Goal: Task Accomplishment & Management: Complete application form

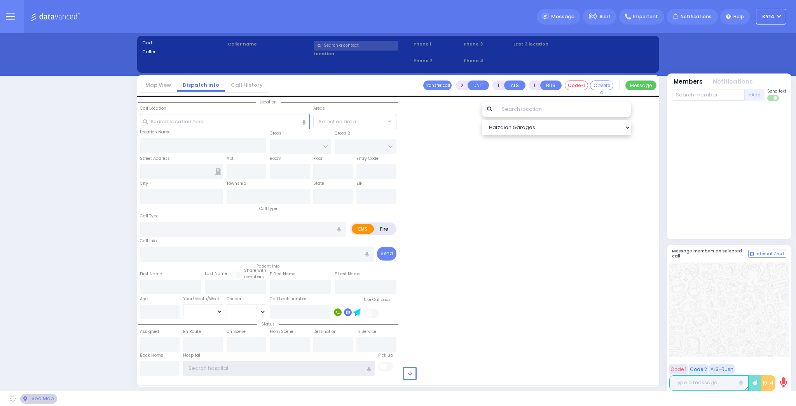
type input "ky14"
click at [490, 202] on div at bounding box center [531, 236] width 256 height 277
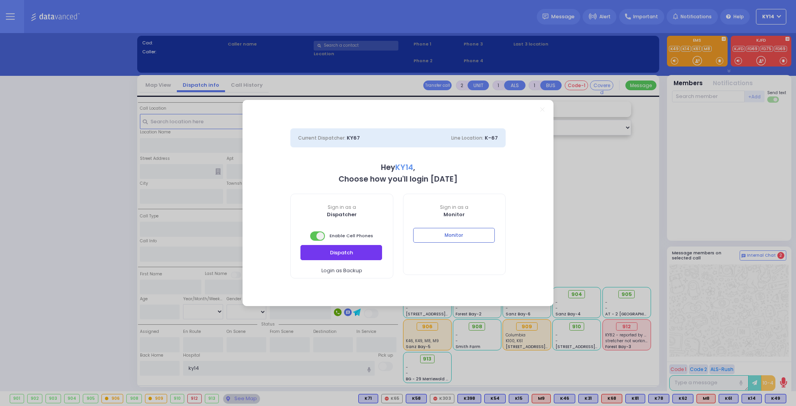
select select "2"
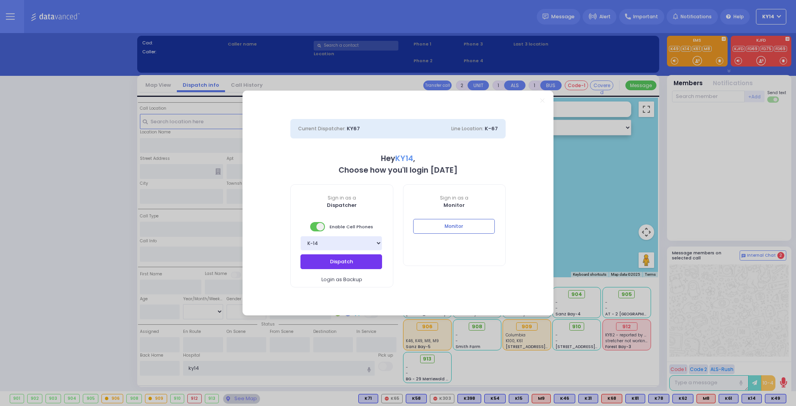
click at [359, 266] on button "Dispatch" at bounding box center [342, 261] width 82 height 15
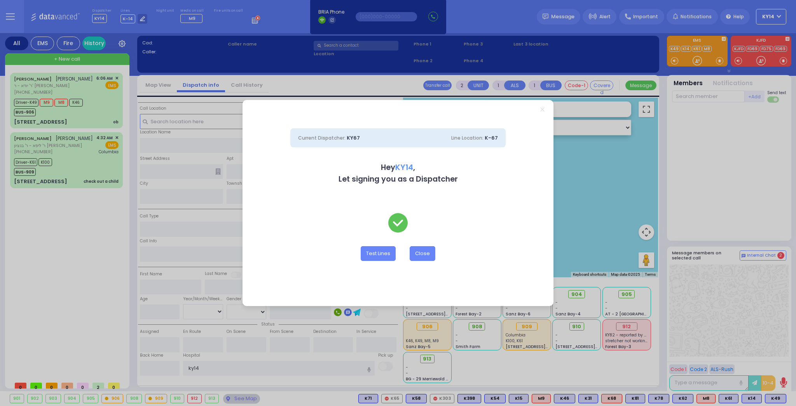
click at [543, 111] on icon "Close" at bounding box center [543, 109] width 4 height 4
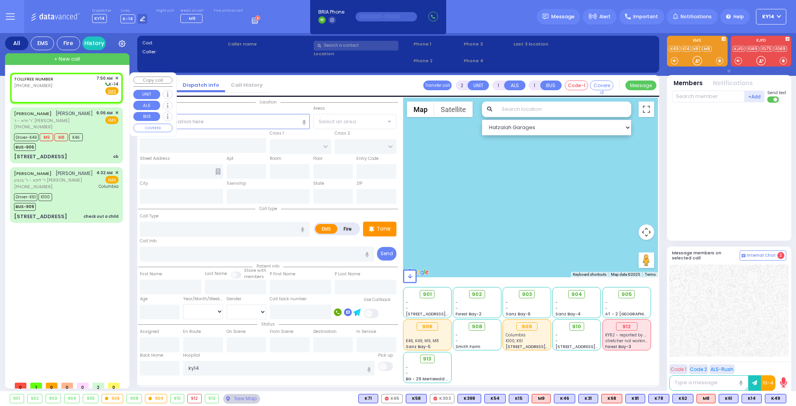
select select
radio input "true"
select select
type input "07:50"
select select "Hatzalah Garages"
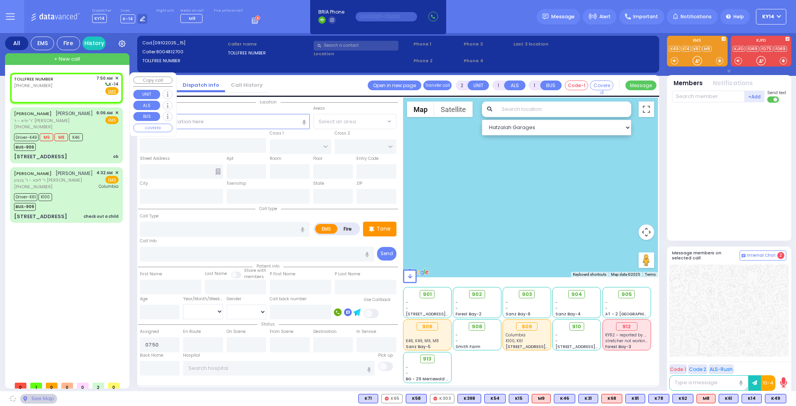
click at [52, 91] on div "TOLLFREE NUMBER (800) 481-2700" at bounding box center [35, 85] width 42 height 20
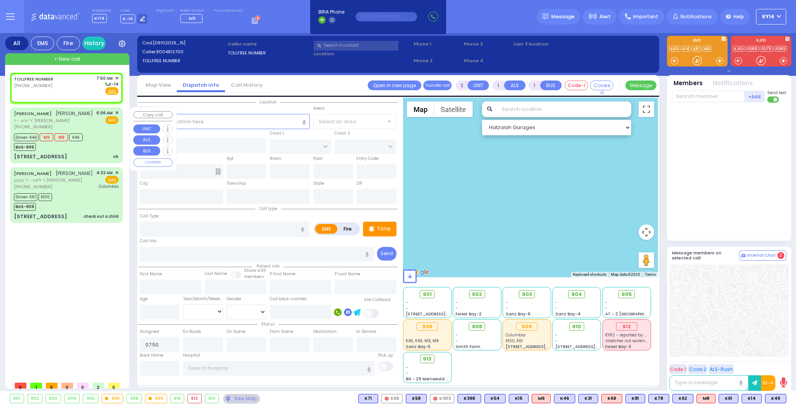
select select
radio input "true"
select select
select select "Hatzalah Garages"
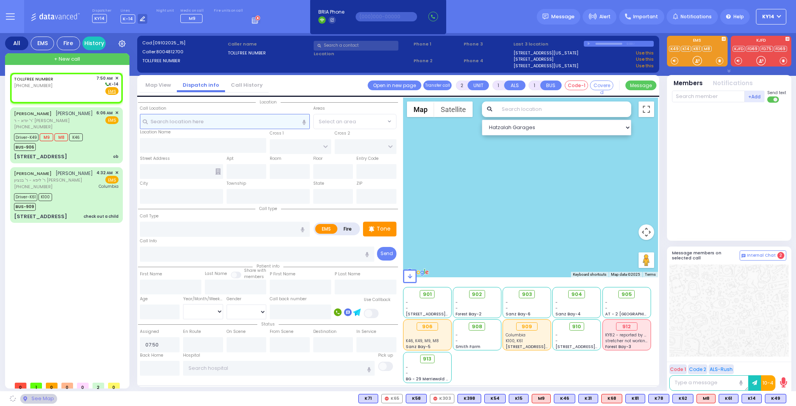
click at [220, 123] on input "text" at bounding box center [225, 121] width 170 height 15
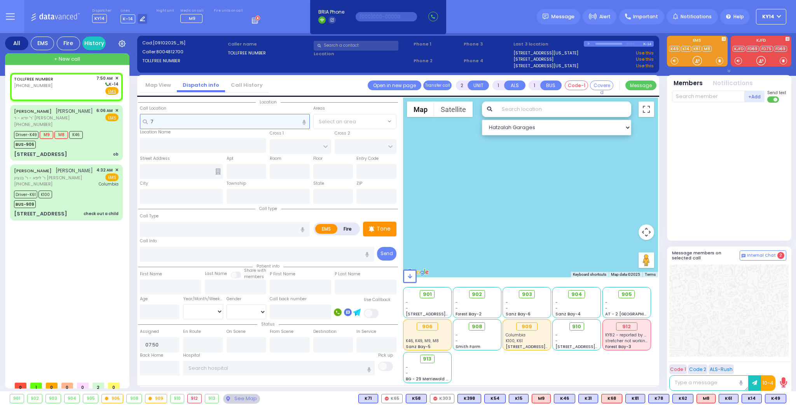
type input "7k"
select select
radio input "true"
select select
select select "Hatzalah Garages"
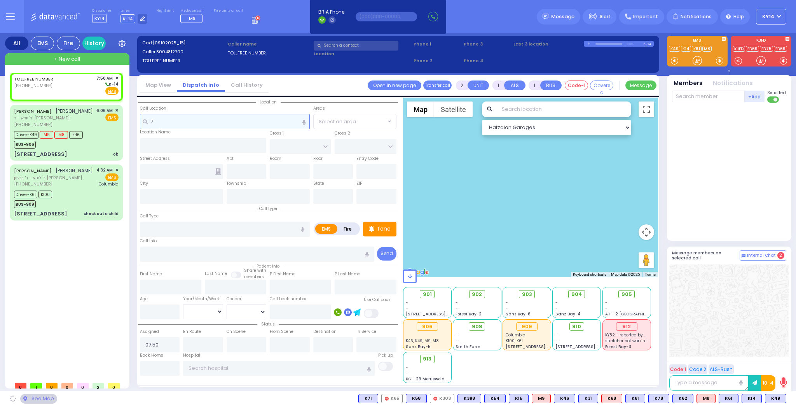
type input "7"
click at [208, 124] on input "text" at bounding box center [225, 121] width 170 height 15
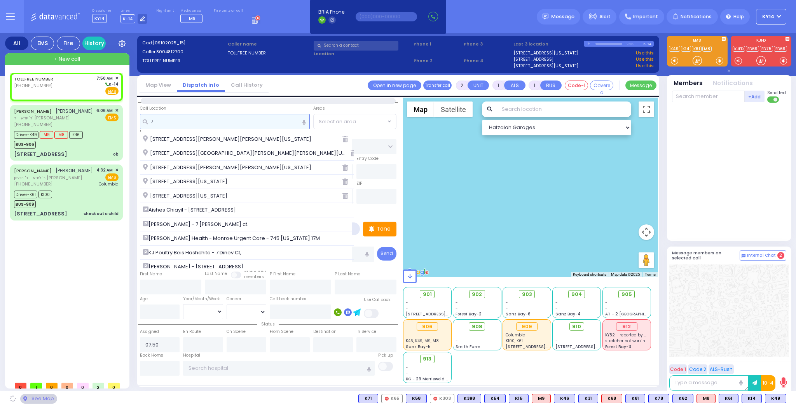
type input "7"
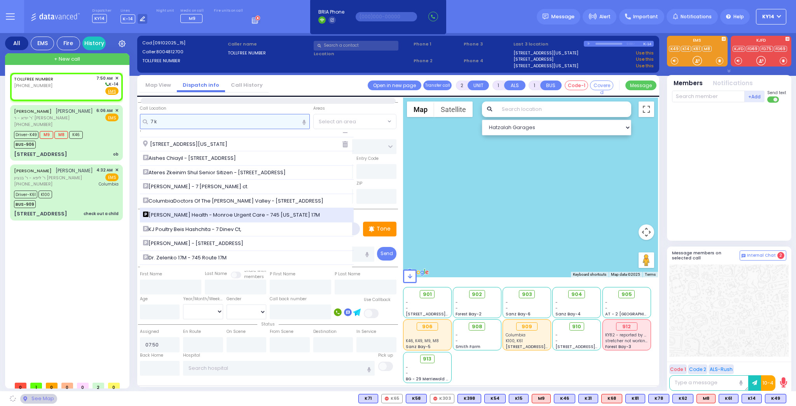
scroll to position [62, 0]
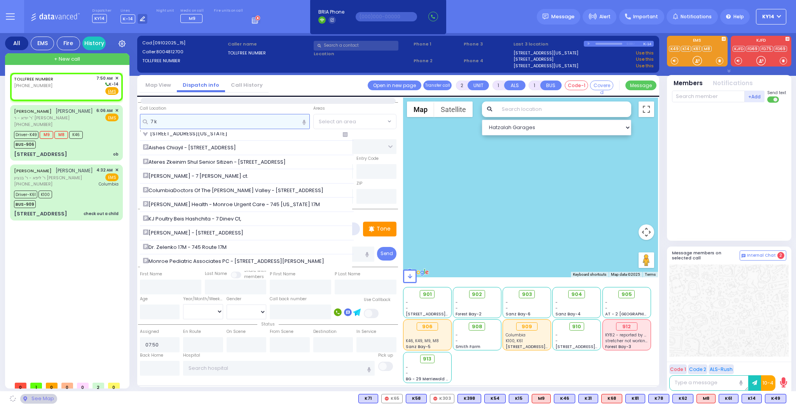
click at [184, 124] on input "7 k" at bounding box center [225, 121] width 170 height 15
type input "7"
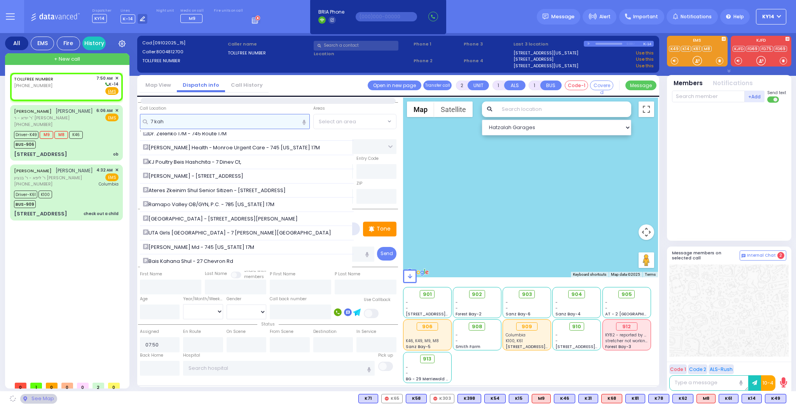
scroll to position [0, 0]
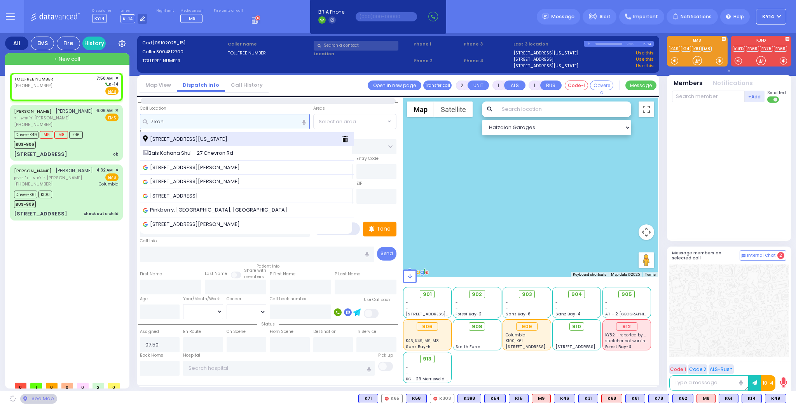
type input "7 kah"
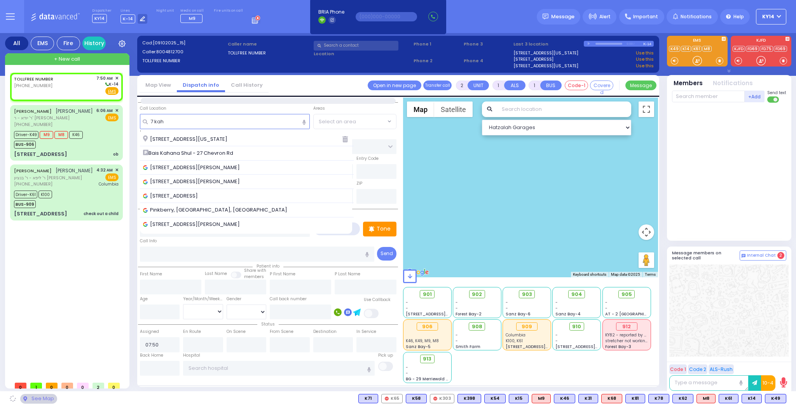
click at [182, 138] on span "[STREET_ADDRESS][US_STATE]" at bounding box center [186, 139] width 87 height 8
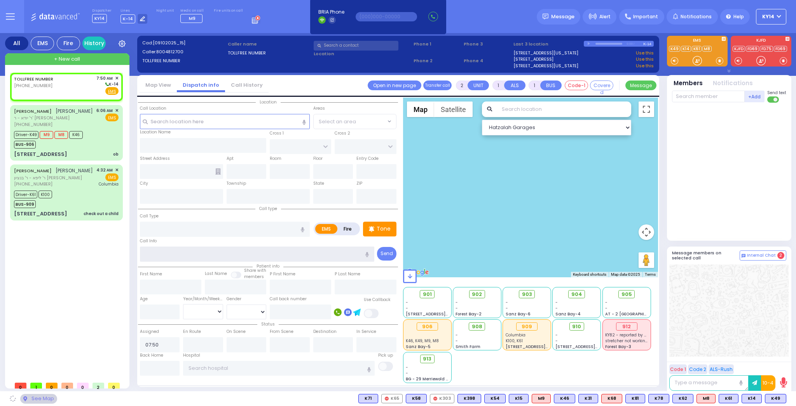
click at [167, 255] on input "text" at bounding box center [257, 254] width 235 height 15
drag, startPoint x: 103, startPoint y: 94, endPoint x: 112, endPoint y: 101, distance: 11.6
click at [111, 100] on div "TOLLFREE NUMBER (800) 481-2700 7:50 AM ✕ EMS" at bounding box center [66, 87] width 113 height 28
click at [163, 256] on input "text" at bounding box center [257, 254] width 235 height 15
select select
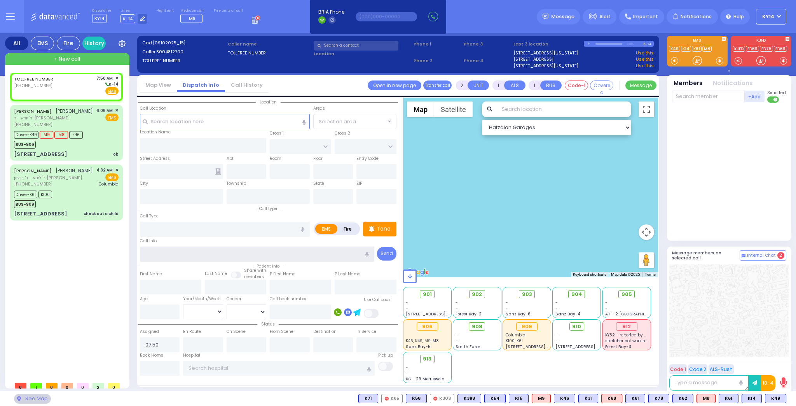
radio input "true"
select select
select select "Hatzalah Garages"
type input "KERESTIER COURT"
type input "[PERSON_NAME] DR"
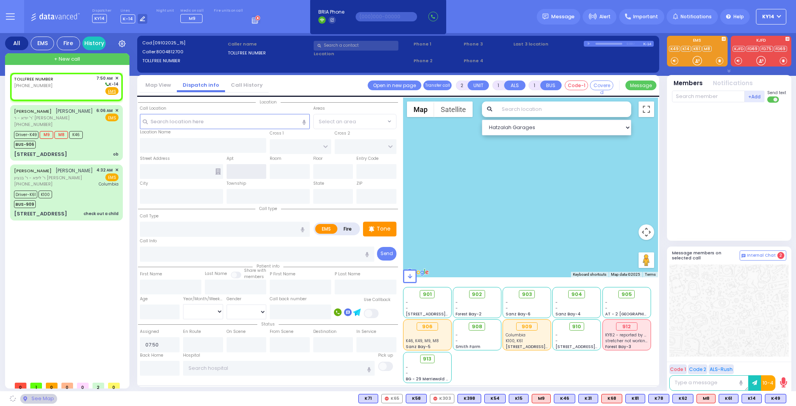
type input "[STREET_ADDRESS]"
type input "4"
type input "Monroe"
type input "[US_STATE]"
type input "10950"
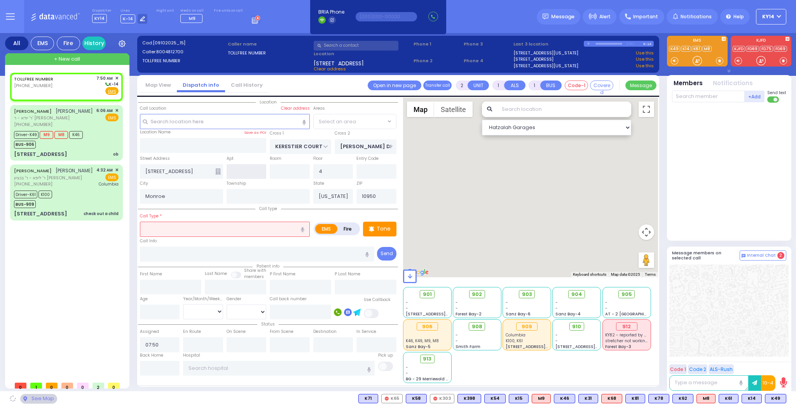
select select "SECTION 4"
drag, startPoint x: 187, startPoint y: 231, endPoint x: 182, endPoint y: 235, distance: 6.0
click at [187, 231] on input "text" at bounding box center [225, 229] width 170 height 15
click at [349, 228] on label "Fire" at bounding box center [348, 229] width 22 height 10
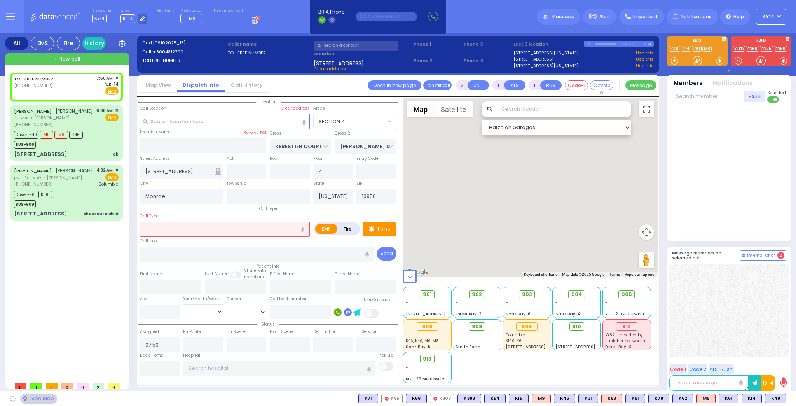
radio input "true"
click at [151, 254] on input "text" at bounding box center [257, 254] width 235 height 15
type input "zone 28"
click at [194, 229] on input "text" at bounding box center [225, 229] width 170 height 15
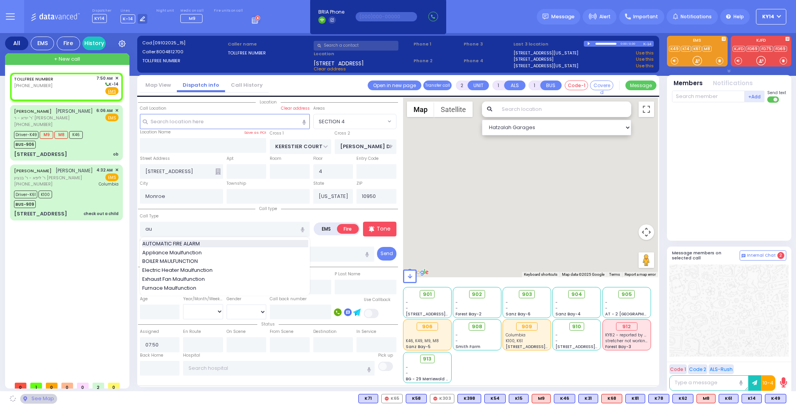
click at [185, 242] on span "AUTOMATIC FIRE ALARM" at bounding box center [172, 244] width 60 height 8
type input "AUTOMATIC FIRE ALARM"
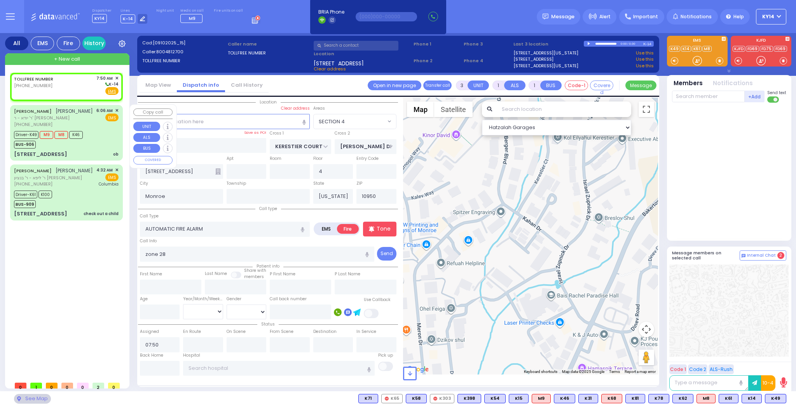
click at [97, 134] on div "Driver-K49 M9 M8 K46 BUS-906" at bounding box center [66, 138] width 105 height 19
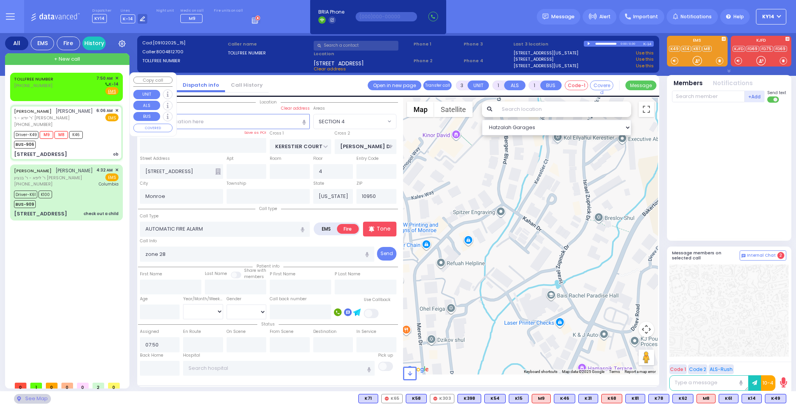
click at [74, 86] on div "TOLLFREE NUMBER (800) 481-2700 7:50 AM ✕ K-14" at bounding box center [66, 85] width 105 height 20
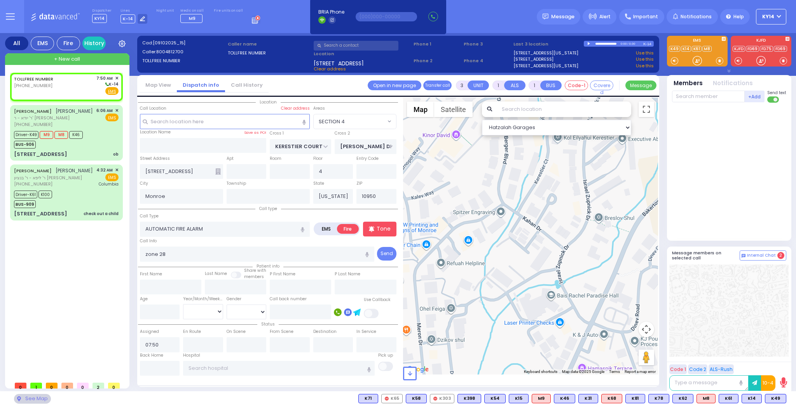
type input "6"
select select
type input "ob"
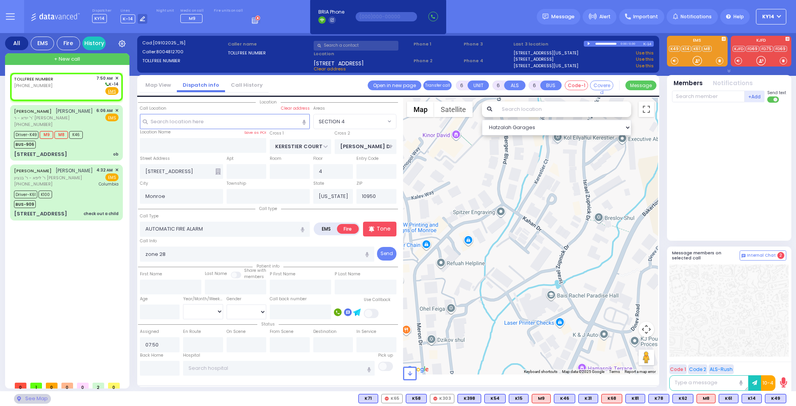
radio input "true"
type input "ELYA"
type input "[PERSON_NAME]"
type input "[DEMOGRAPHIC_DATA]"
type input "[PERSON_NAME]"
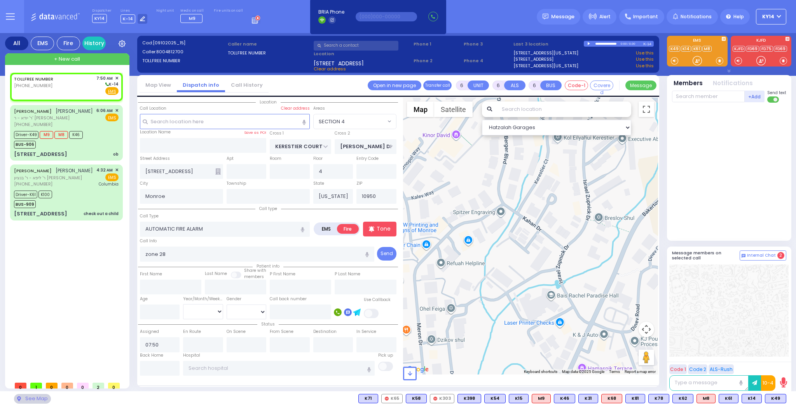
type input "39"
select select "Year"
select select "[DEMOGRAPHIC_DATA]"
type input "06:06"
type input "06:07"
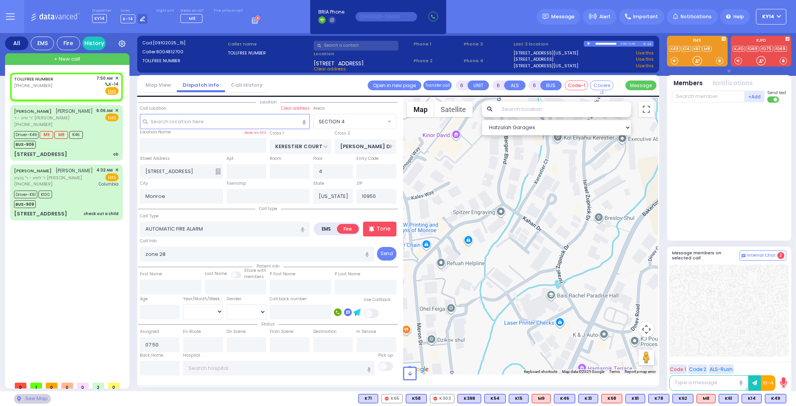
type input "06:11"
type input "06:22"
type input "07:20"
type input "08:30"
type input "[US_STATE][GEOGRAPHIC_DATA]- [GEOGRAPHIC_DATA] [STREET_ADDRESS][US_STATE]"
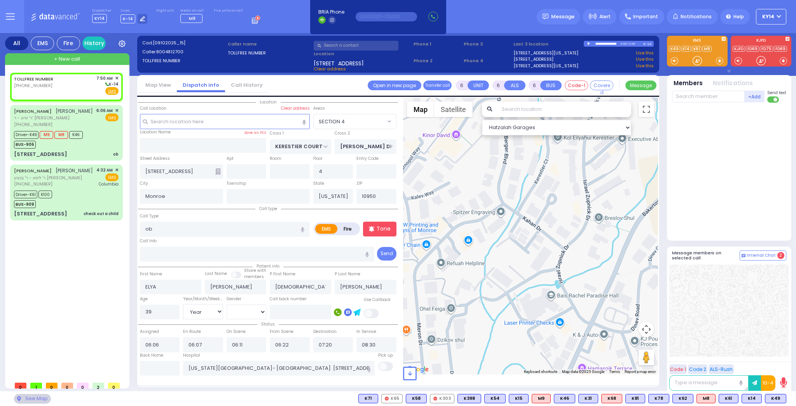
select select "Hatzalah Garages"
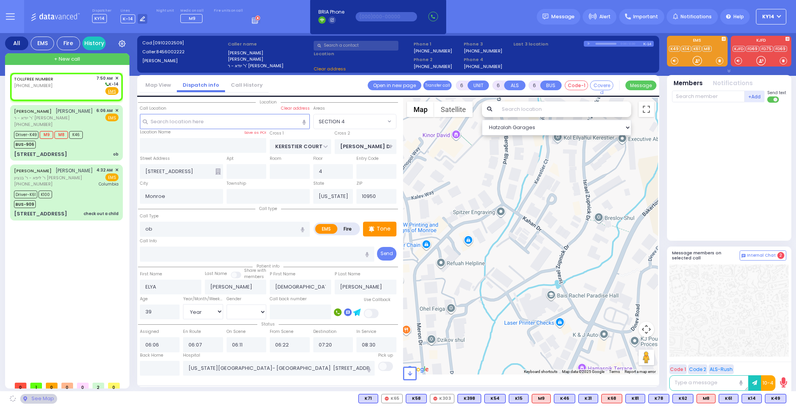
type input "3"
type input "1"
select select
type input "AUTOMATIC FIRE ALARM"
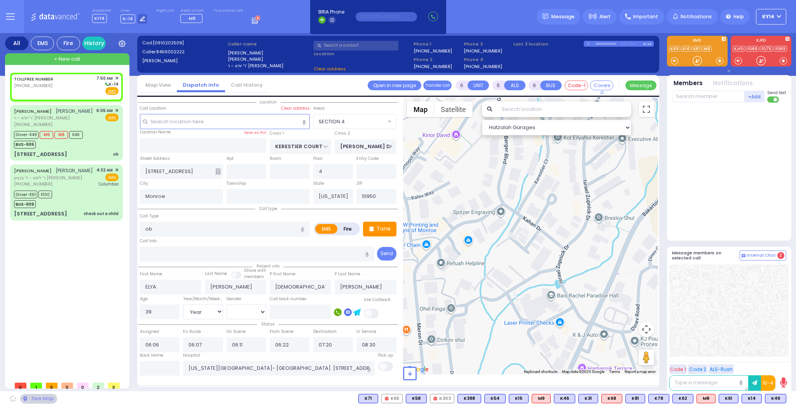
radio input "false"
radio input "true"
type input "zone 28"
select select
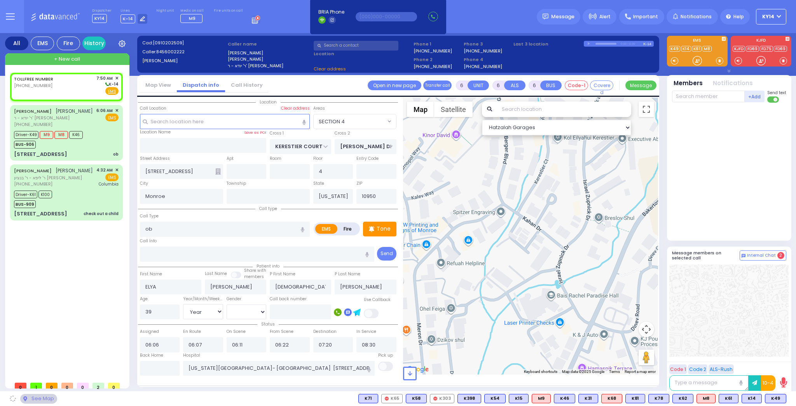
type input "07:50"
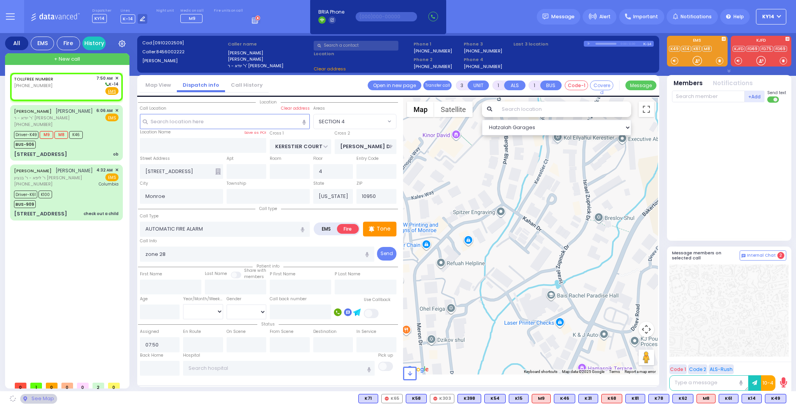
select select "Hatzalah Garages"
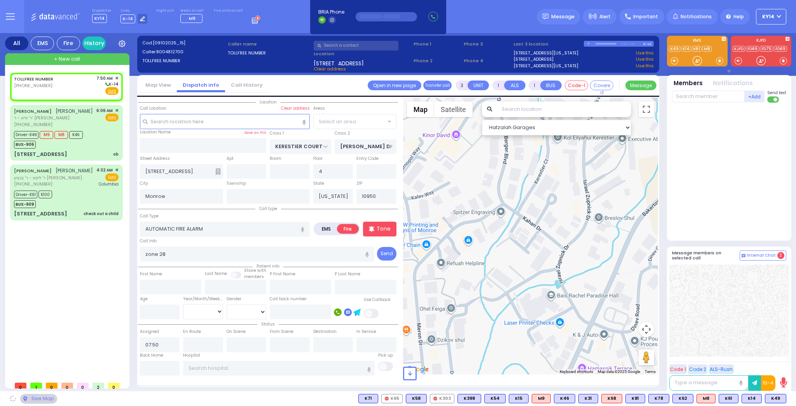
select select "SECTION 4"
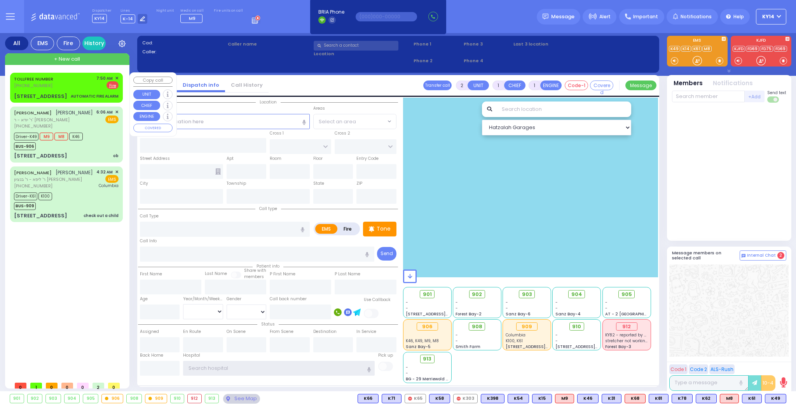
type input "ky14"
click at [73, 88] on div "TOLLFREE NUMBER [PHONE_NUMBER] 7:50 AM ✕ EMS Fire" at bounding box center [66, 82] width 105 height 14
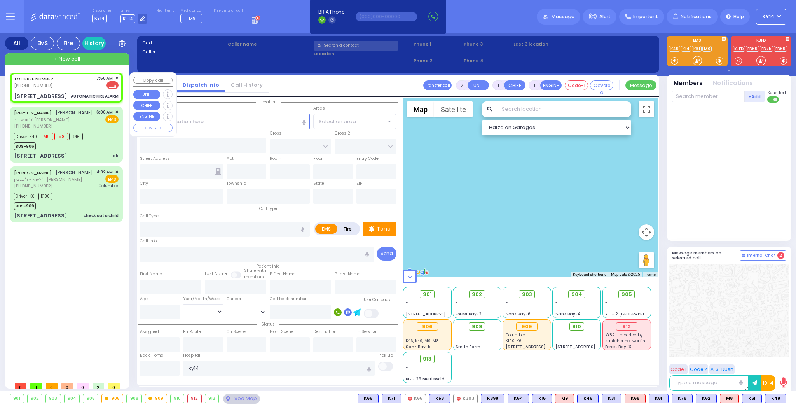
type input "3"
select select
type input "AUTOMATIC FIRE ALARM"
radio input "false"
radio input "true"
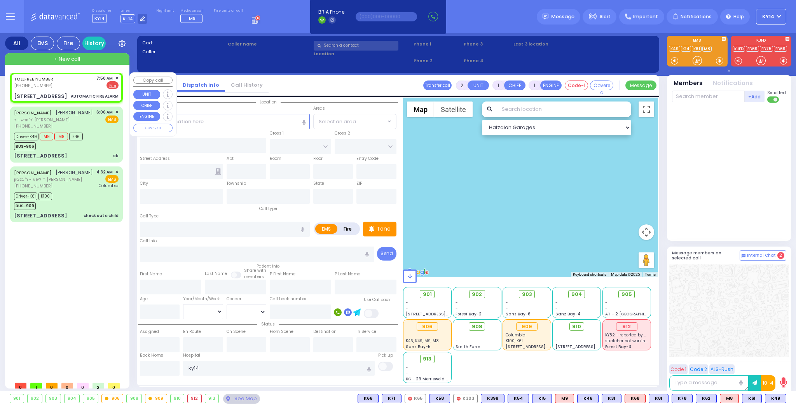
type input "zone 28"
select select
type input "07:50"
select select "Hatzalah Garages"
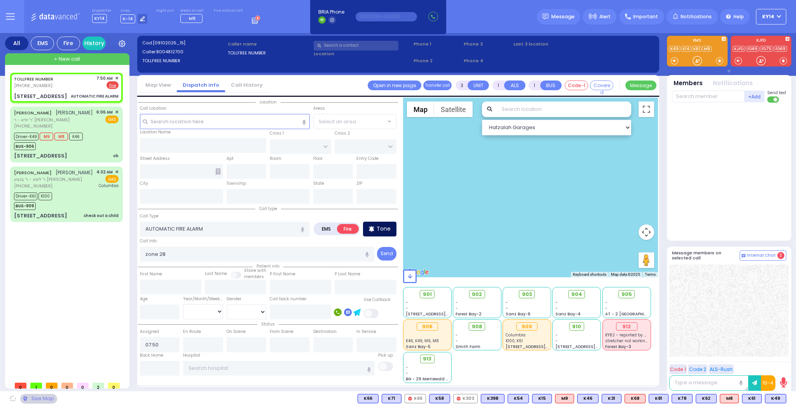
type input "KERESTIER COURT"
type input "ISRAEL ZUPNICK DR"
type input "[STREET_ADDRESS]"
type input "4"
type input "Monroe"
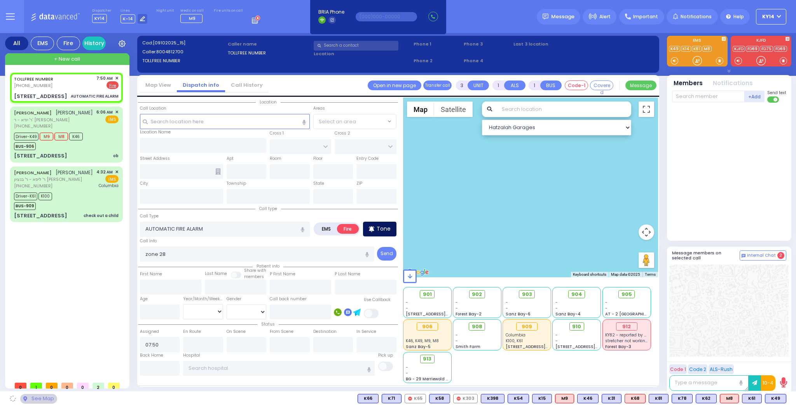
type input "[US_STATE]"
type input "10950"
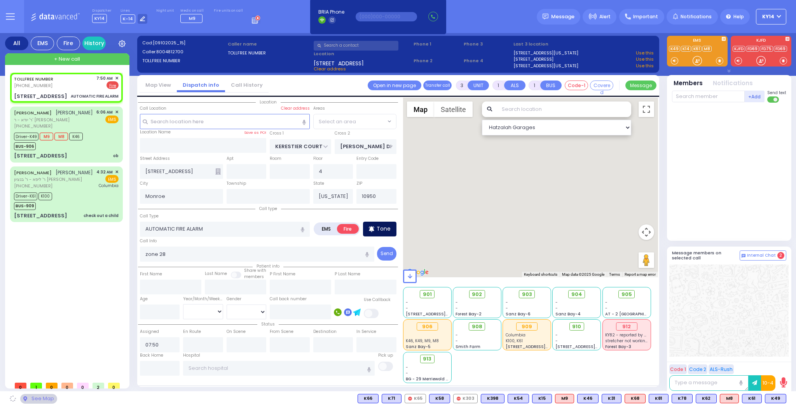
select select "SECTION 4"
click at [382, 229] on p "Tone" at bounding box center [384, 229] width 14 height 8
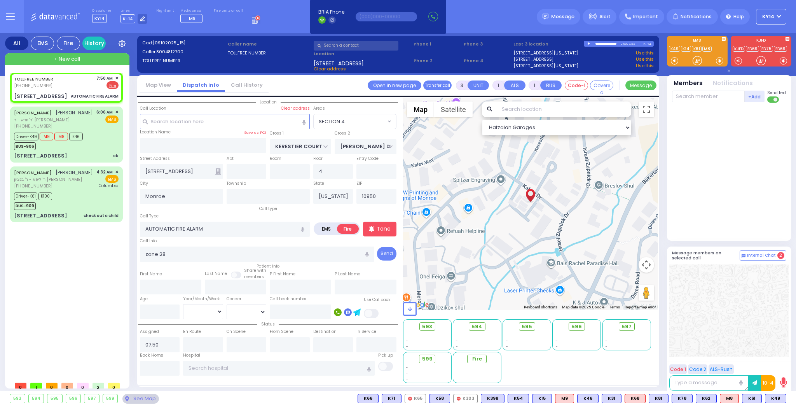
drag, startPoint x: 698, startPoint y: 188, endPoint x: 694, endPoint y: 195, distance: 8.0
click at [698, 189] on div at bounding box center [730, 170] width 116 height 128
click at [775, 399] on span "FD21" at bounding box center [776, 398] width 22 height 9
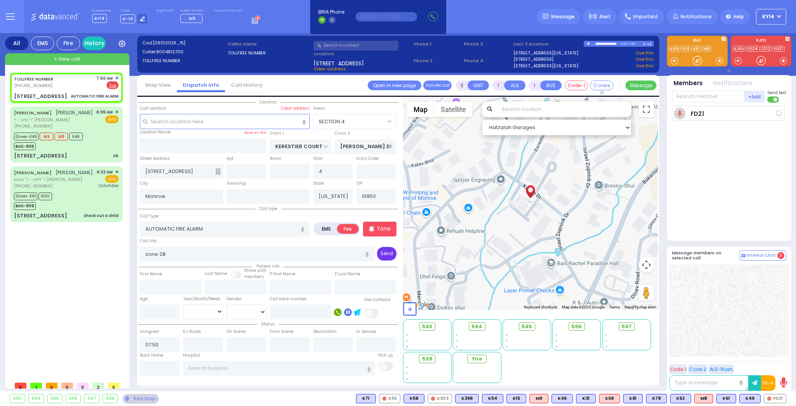
click at [388, 257] on button "Send" at bounding box center [386, 254] width 19 height 14
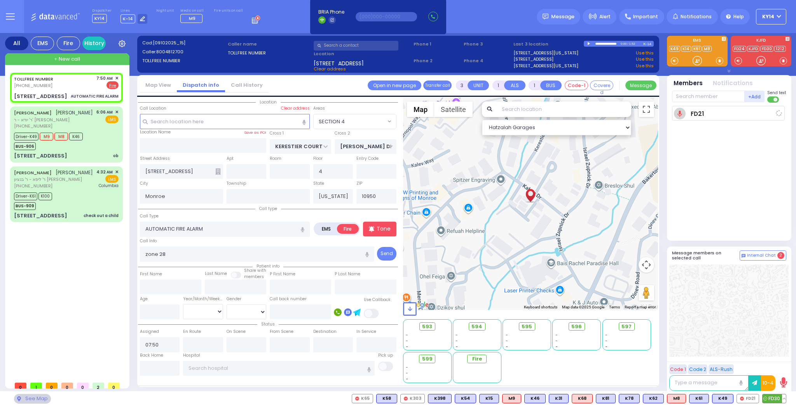
click at [781, 398] on span "FD30" at bounding box center [774, 398] width 23 height 9
click at [716, 99] on input "text" at bounding box center [708, 97] width 73 height 12
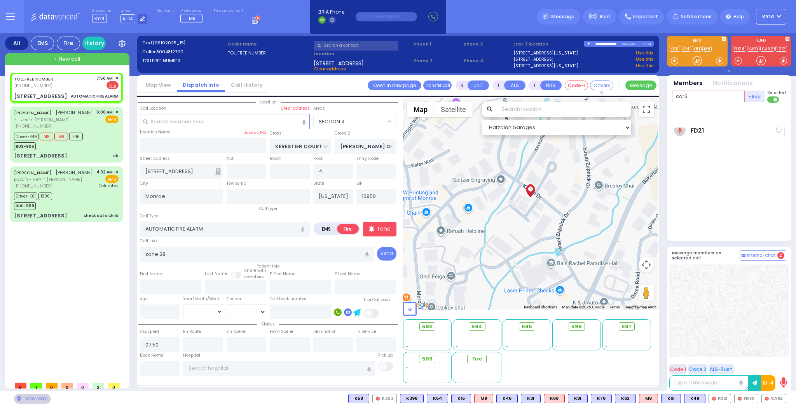
type input "car3"
click at [781, 114] on icon at bounding box center [779, 113] width 6 height 6
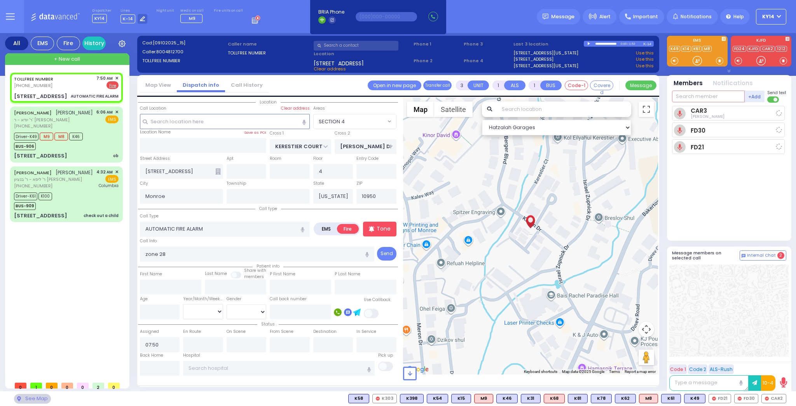
click at [696, 94] on input "text" at bounding box center [708, 97] width 73 height 12
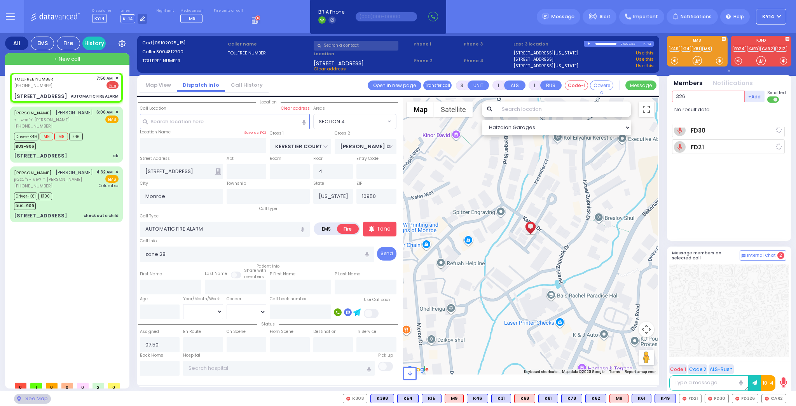
type input "326"
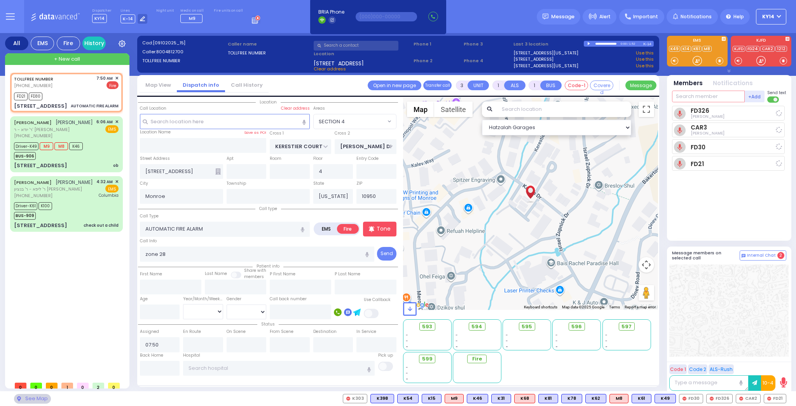
select select
radio input "true"
select select
type input "07:55"
select select "Hatzalah Garages"
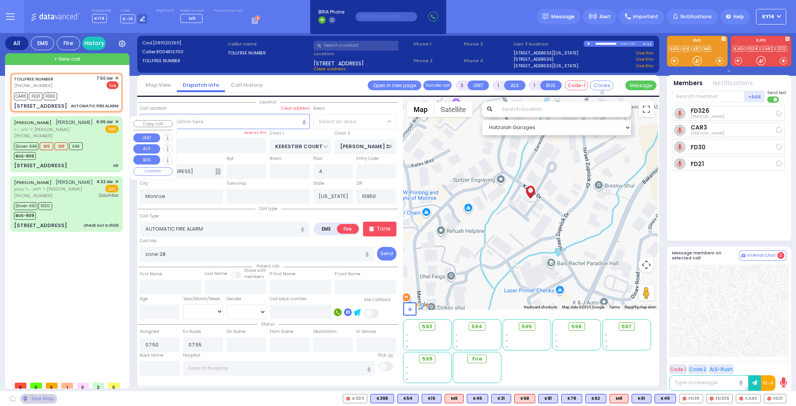
drag, startPoint x: 86, startPoint y: 133, endPoint x: 85, endPoint y: 126, distance: 6.7
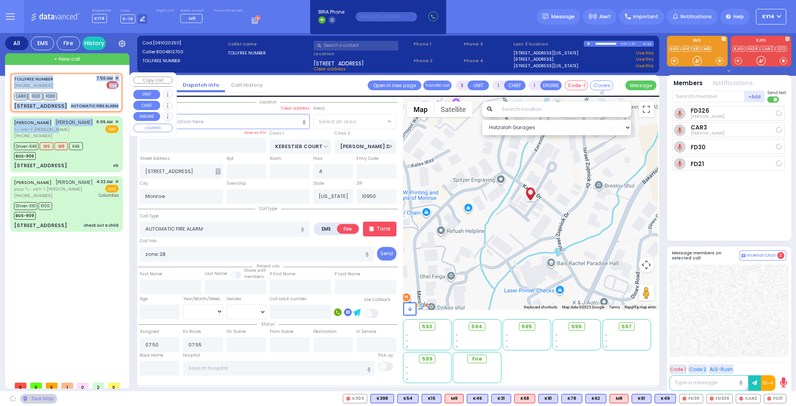
click at [81, 91] on div "CAR3 FD21 FD30" at bounding box center [66, 96] width 105 height 10
select select
radio input "true"
select select
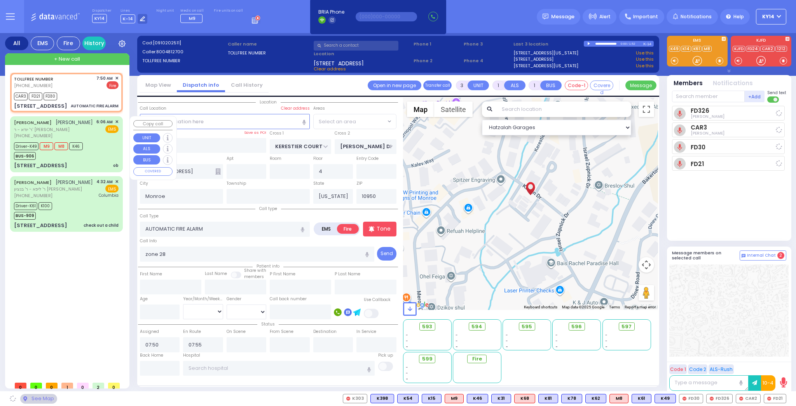
select select "Hatzalah Garages"
click at [88, 123] on div "ELYA STEINMETZ אלי' שטיינמעץ ר' יודא - ר' דוד פישער (845) 600-2222 6:06 AM ✕ EMS" at bounding box center [66, 129] width 105 height 21
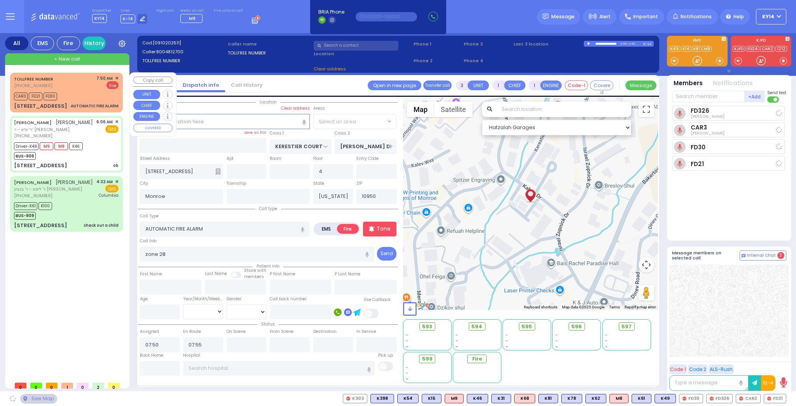
click at [80, 77] on div "TOLLFREE NUMBER (800) 481-2700 7:50 AM ✕ Fire" at bounding box center [66, 82] width 105 height 14
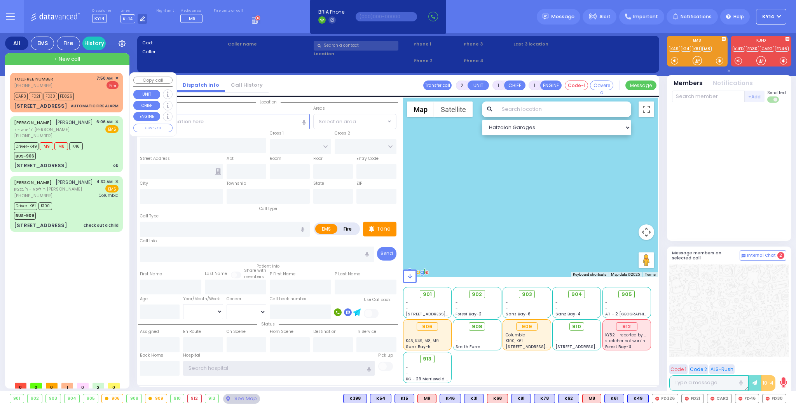
type input "ky14"
click at [74, 83] on div "TOLLFREE NUMBER [PHONE_NUMBER] 7:50 AM ✕ Fire" at bounding box center [66, 82] width 105 height 14
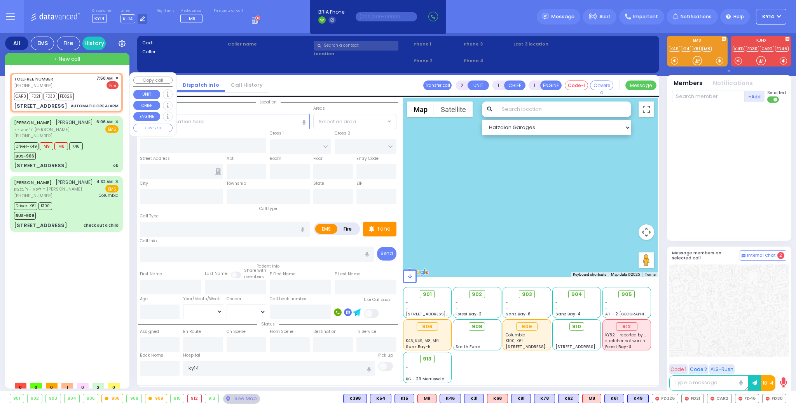
type input "3"
select select
type input "AUTOMATIC FIRE ALARM"
radio input "false"
radio input "true"
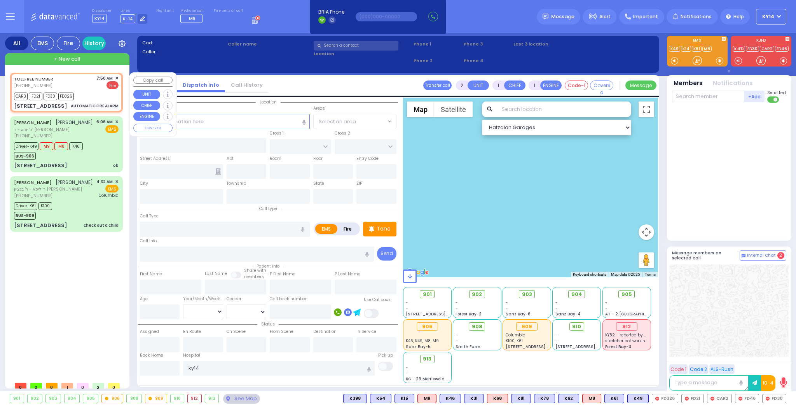
type input "zone 28"
select select
type input "07:50"
type input "07:55"
select select "Hatzalah Garages"
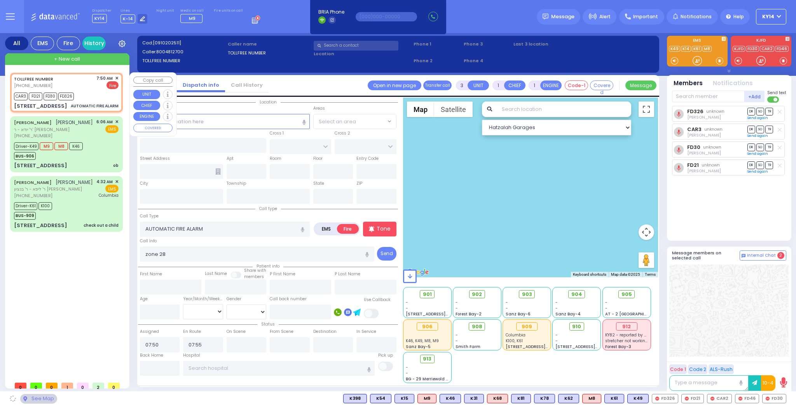
type input "KERESTIER COURT"
type input "[PERSON_NAME] DR"
type input "[STREET_ADDRESS]"
type input "4"
type input "Monroe"
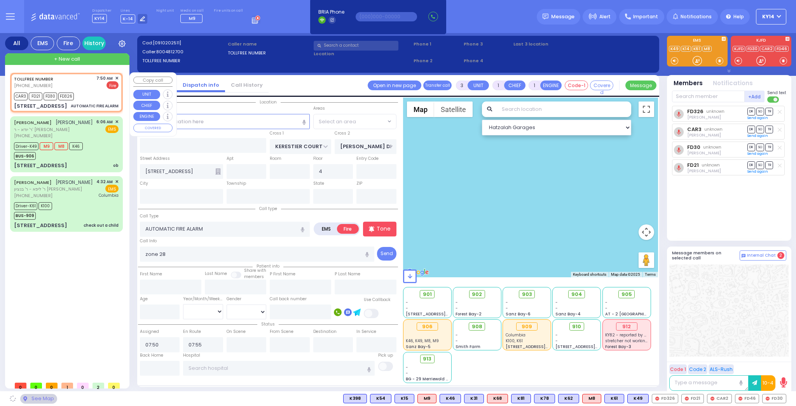
type input "[US_STATE]"
type input "10950"
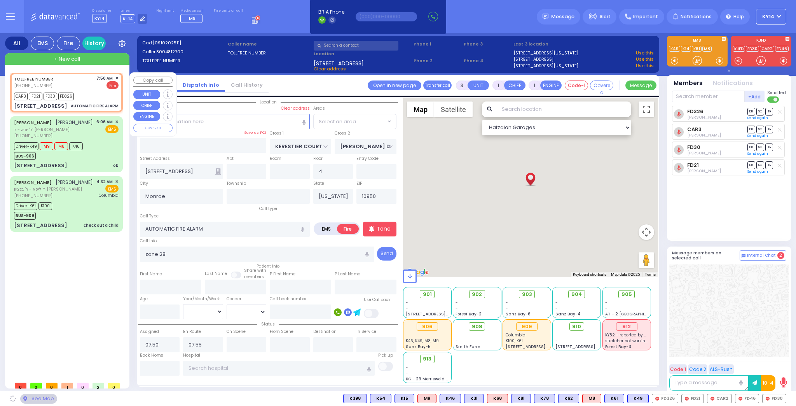
select select "SECTION 4"
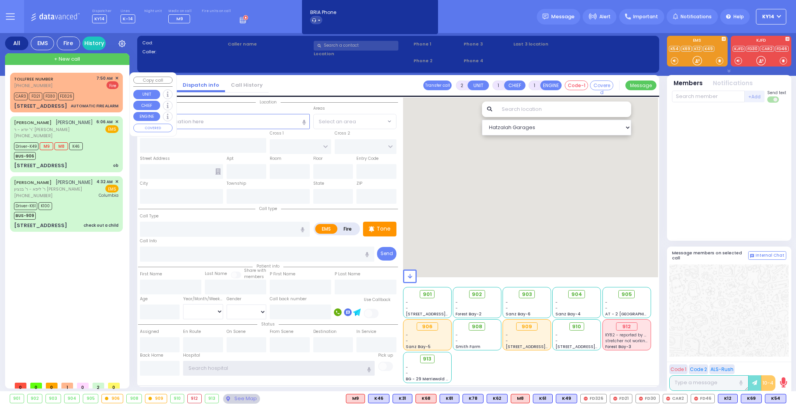
type input "ky14"
click at [76, 93] on div "CAR3 FD21 FD30 FD326" at bounding box center [46, 96] width 65 height 10
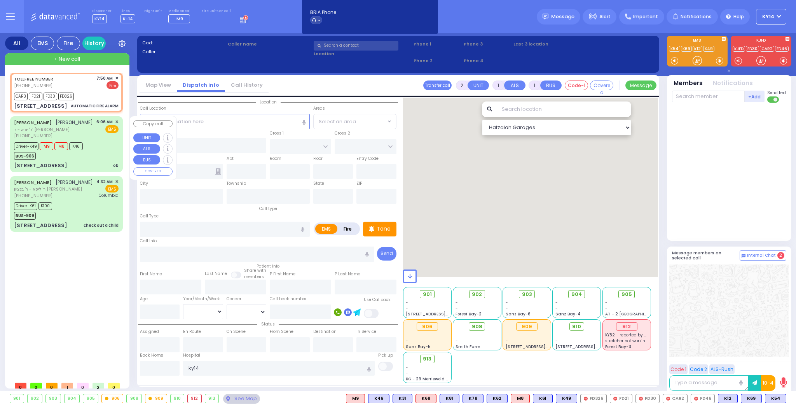
click at [83, 140] on div "ELYA STEINMETZ אלי' שטיינמעץ ר' יודא - ר' דוד פישער (845) 600-2222 6:06 AM ✕ EM…" at bounding box center [67, 143] width 110 height 53
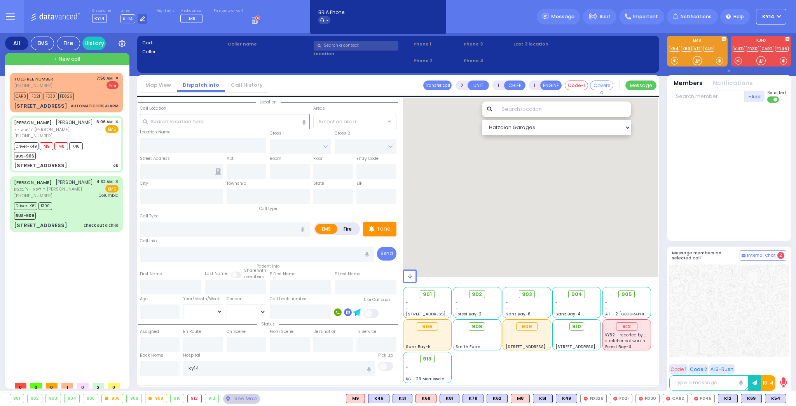
type input "3"
select select
type input "AUTOMATIC FIRE ALARM"
radio input "false"
radio input "true"
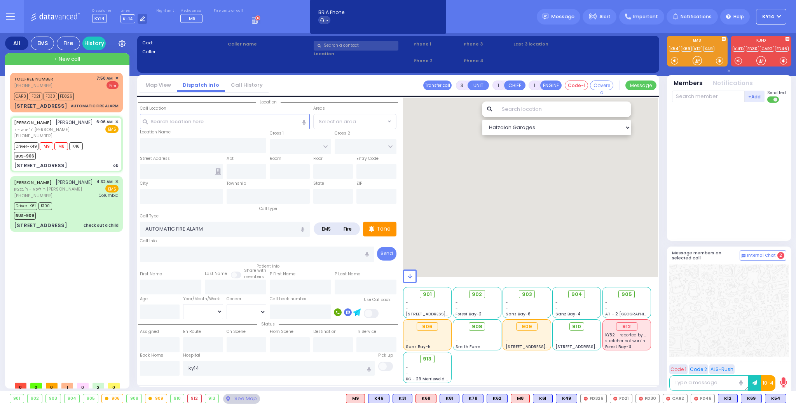
type input "zone 28"
select select
type input "07:50"
type input "07:55"
select select "Hatzalah Garages"
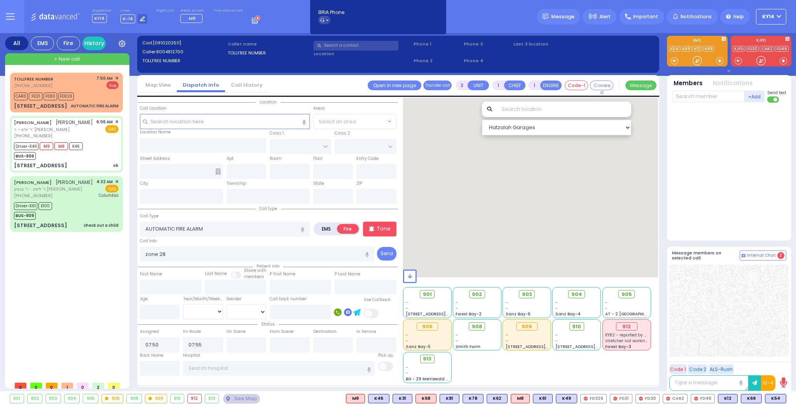
type input "6"
select select
type input "ob"
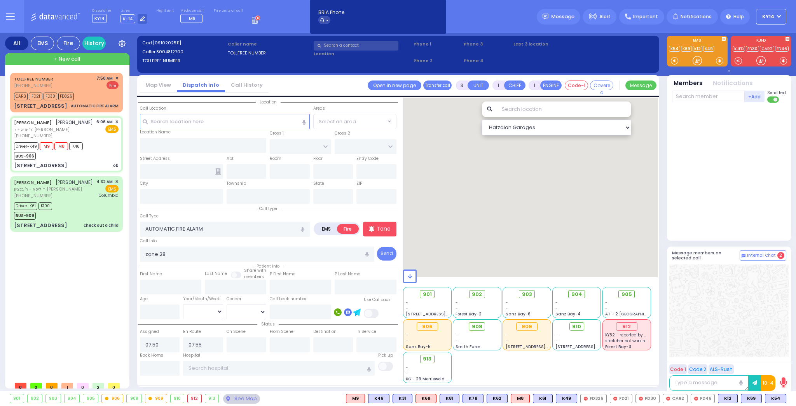
radio input "true"
type input "ELYA"
type input "[PERSON_NAME]"
type input "[DEMOGRAPHIC_DATA]"
type input "[PERSON_NAME]"
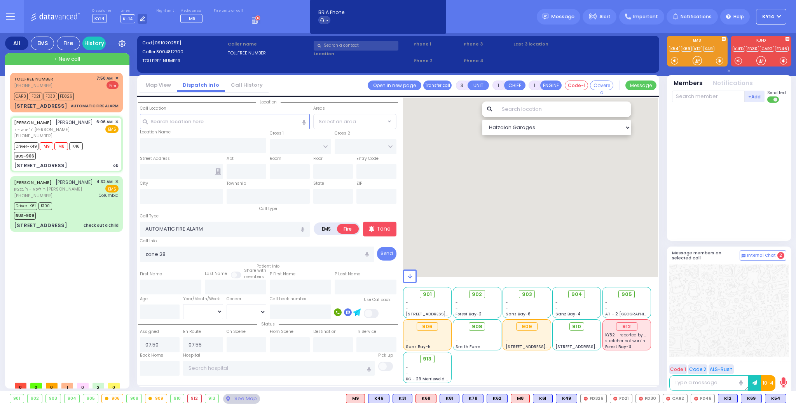
type input "39"
select select "Year"
select select "[DEMOGRAPHIC_DATA]"
type input "06:06"
type input "06:07"
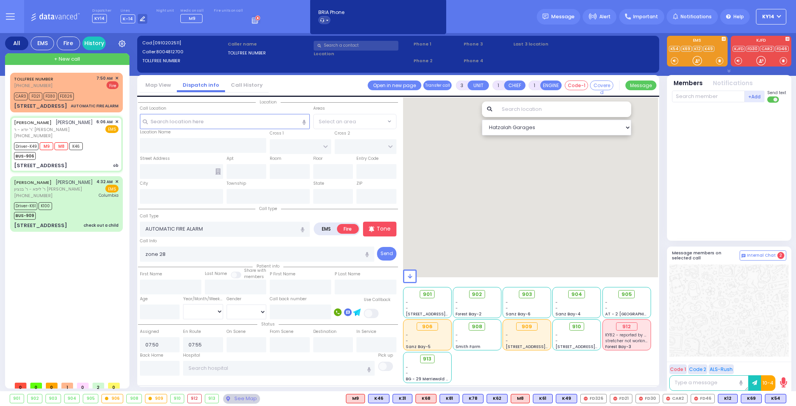
type input "06:11"
type input "06:22"
type input "07:20"
type input "08:30"
type input "[US_STATE][GEOGRAPHIC_DATA]- [GEOGRAPHIC_DATA] [STREET_ADDRESS][US_STATE]"
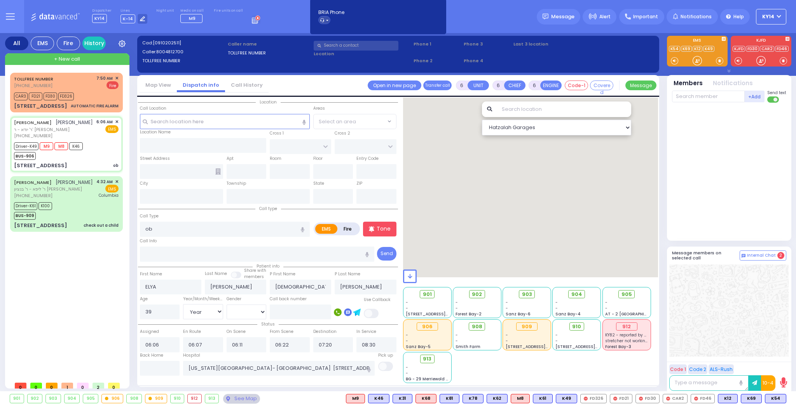
select select "Hatzalah Garages"
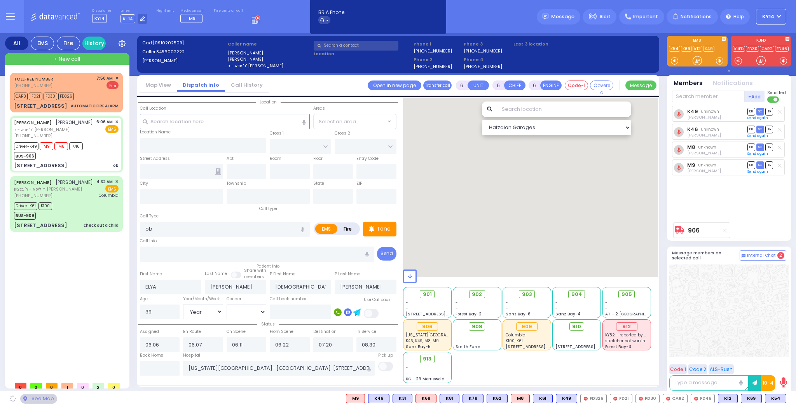
type input "FOREST AVE"
type input "SPRING ST"
type input "[STREET_ADDRESS]"
type input "Monroe"
type input "[US_STATE]"
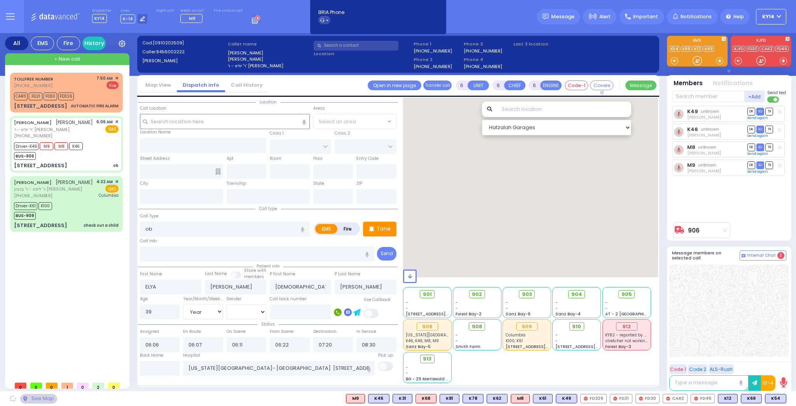
type input "10950"
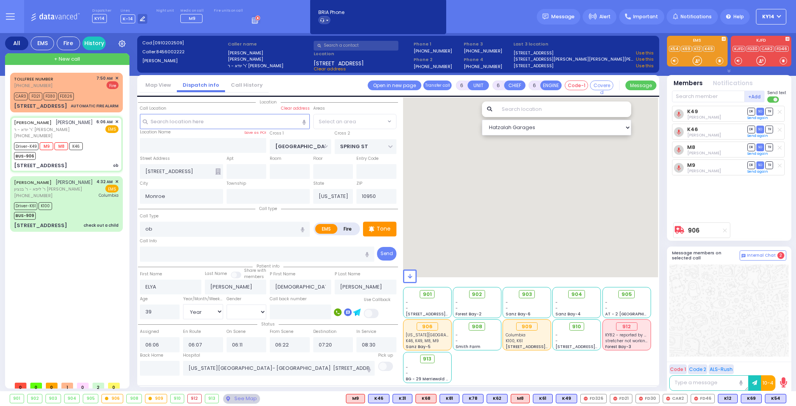
select select "MONROE"
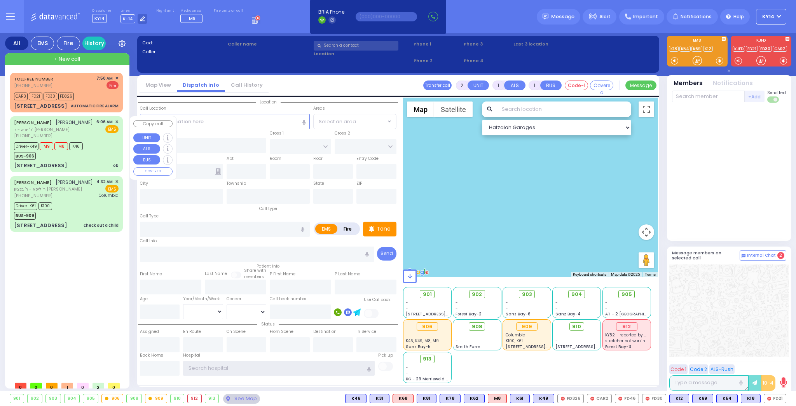
type input "ky14"
click at [94, 145] on div "Driver-K49 M9 M8 K46 BUS-906" at bounding box center [66, 149] width 105 height 19
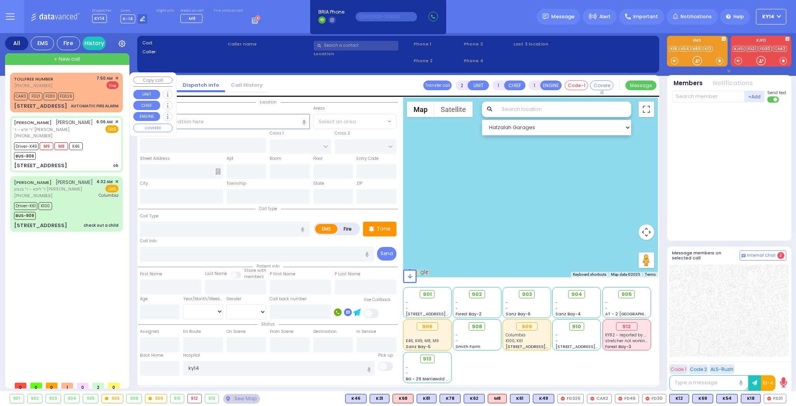
click at [84, 91] on div "CAR3 FD21 FD30 FD326" at bounding box center [66, 96] width 105 height 10
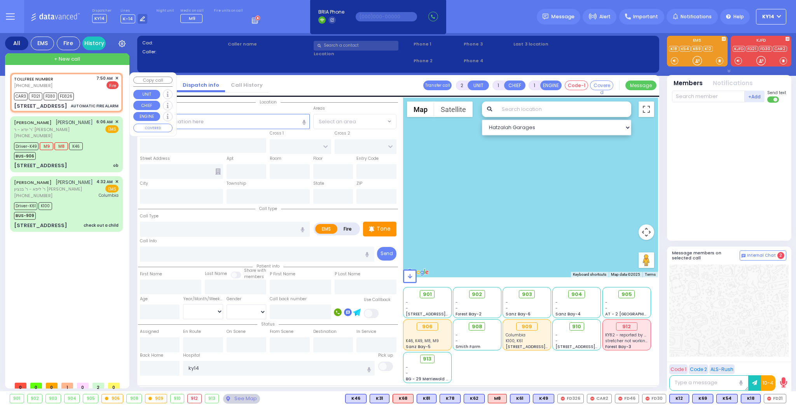
type input "6"
select select
type input "ob"
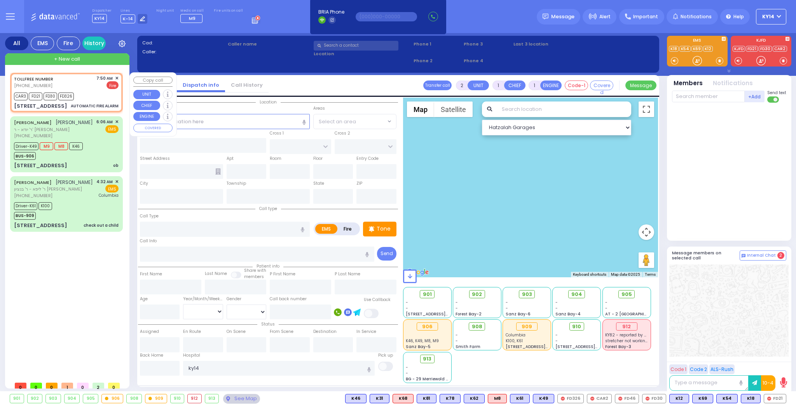
radio input "true"
type input "ELYA"
type input "[PERSON_NAME]"
type input "[DEMOGRAPHIC_DATA]"
type input "[PERSON_NAME]"
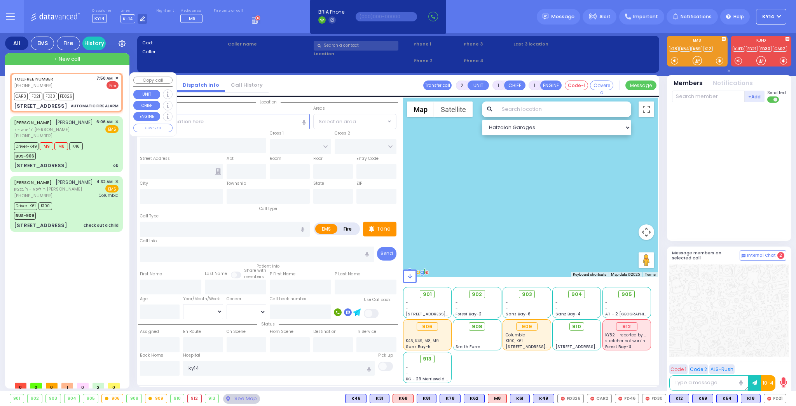
type input "39"
select select "Year"
select select "[DEMOGRAPHIC_DATA]"
type input "06:06"
type input "06:07"
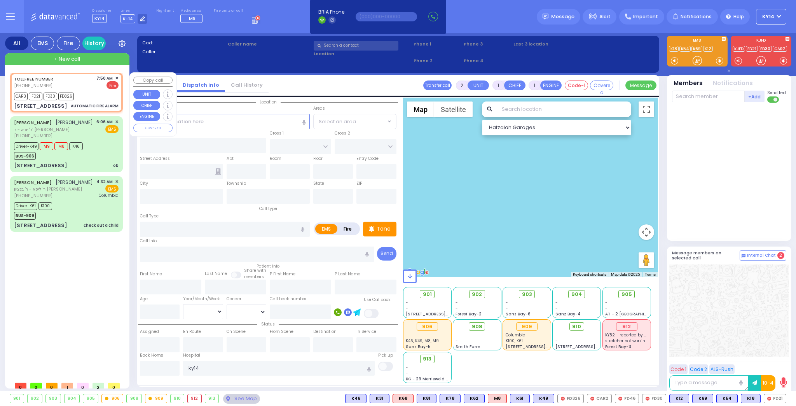
type input "06:11"
type input "06:22"
type input "07:20"
type input "08:30"
type input "[US_STATE][GEOGRAPHIC_DATA]- [GEOGRAPHIC_DATA] [STREET_ADDRESS][US_STATE]"
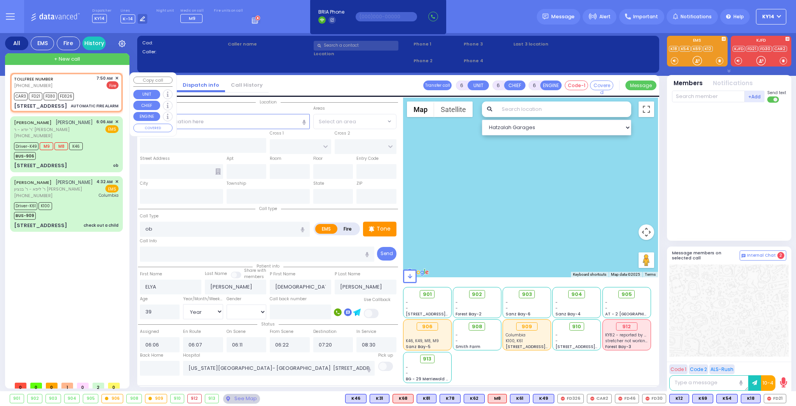
select select "Hatzalah Garages"
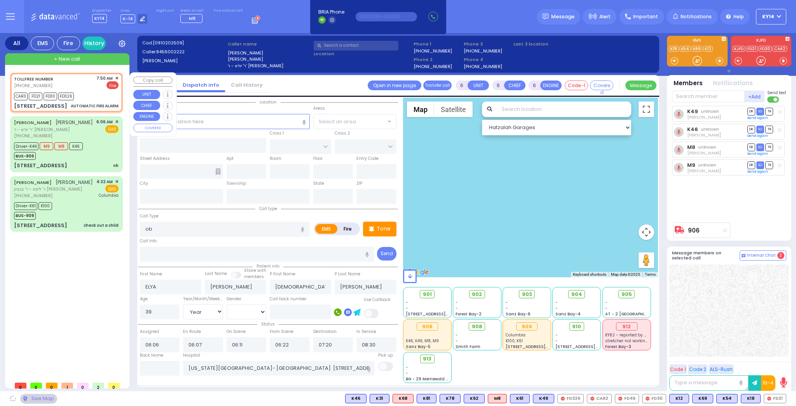
type input "3"
type input "1"
select select
type input "AUTOMATIC FIRE ALARM"
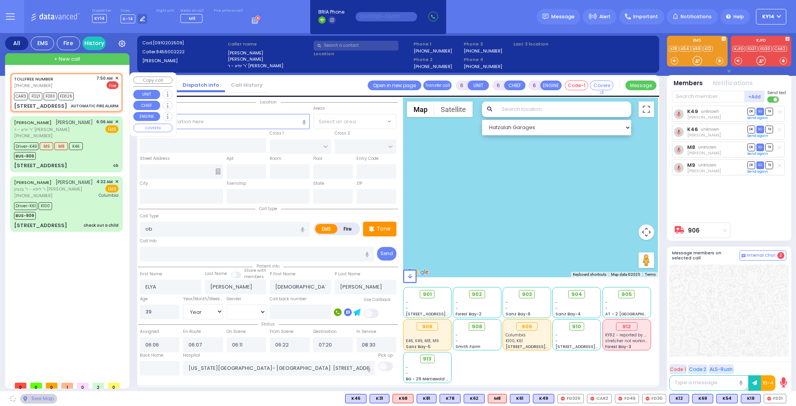
radio input "false"
radio input "true"
type input "zone 28"
select select
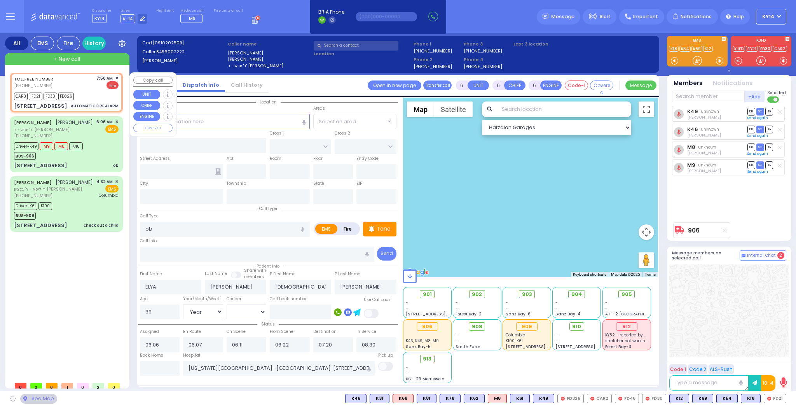
type input "07:50"
type input "07:55"
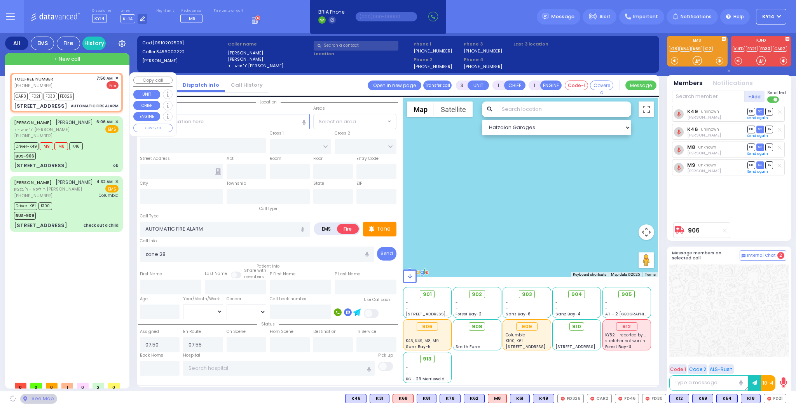
select select "Hatzalah Garages"
type input "KERESTIER COURT"
type input "[PERSON_NAME] DR"
type input "[STREET_ADDRESS]"
type input "4"
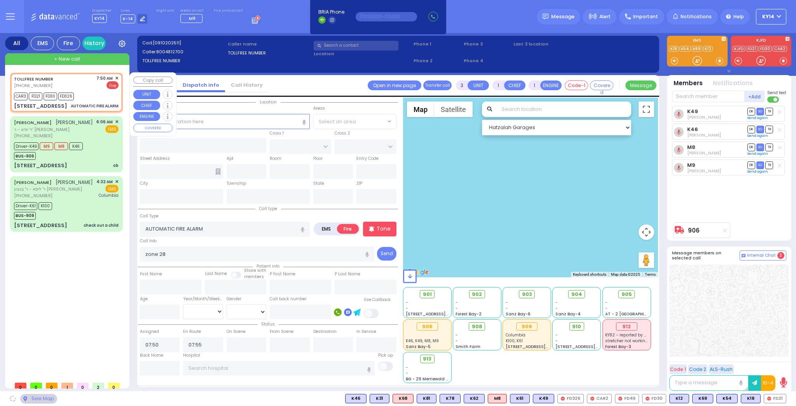
type input "Monroe"
type input "[US_STATE]"
type input "10950"
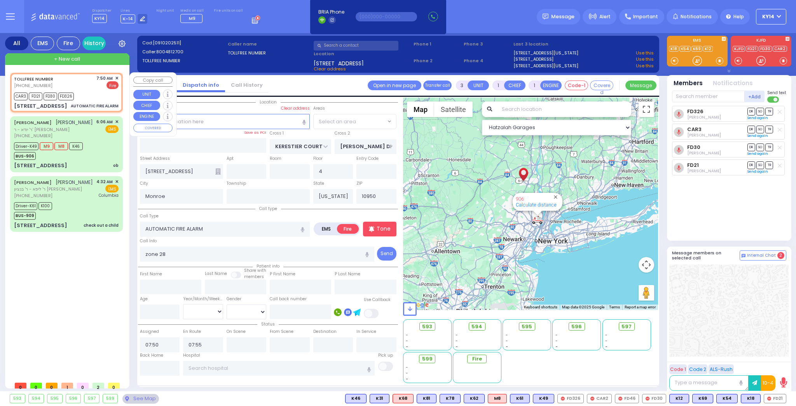
select select "SECTION 4"
